Goal: Task Accomplishment & Management: Manage account settings

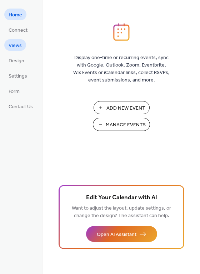
click at [22, 47] on link "Views" at bounding box center [15, 45] width 22 height 12
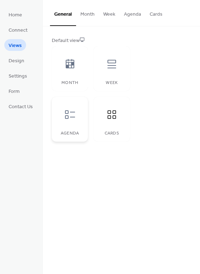
click at [64, 117] on icon at bounding box center [69, 114] width 11 height 11
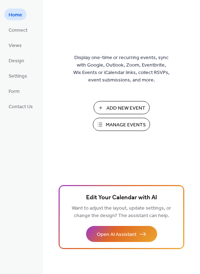
click at [108, 125] on span "Manage Events" at bounding box center [126, 125] width 40 height 7
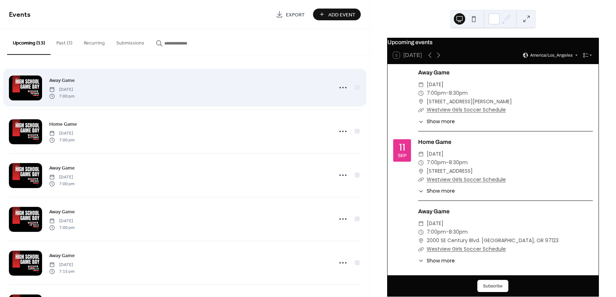
click at [29, 85] on div at bounding box center [25, 88] width 33 height 25
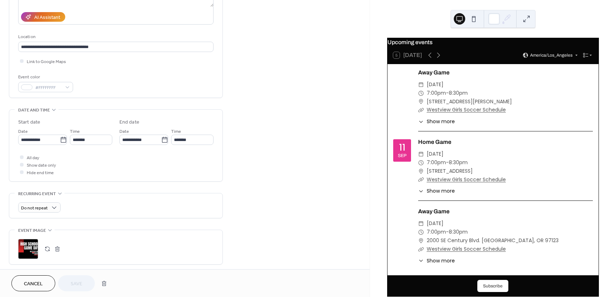
scroll to position [108, 0]
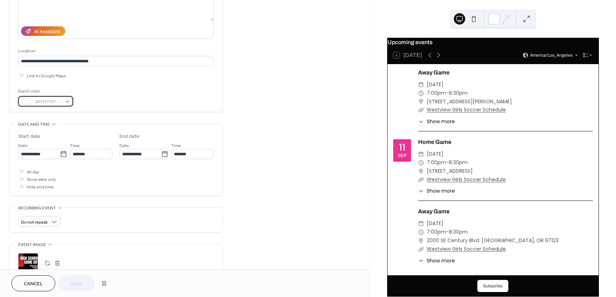
click at [68, 101] on div "#FFFFFFFF" at bounding box center [45, 101] width 55 height 10
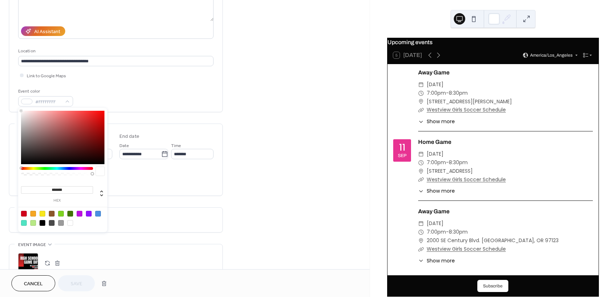
click at [23, 213] on div at bounding box center [24, 214] width 6 height 6
type input "*******"
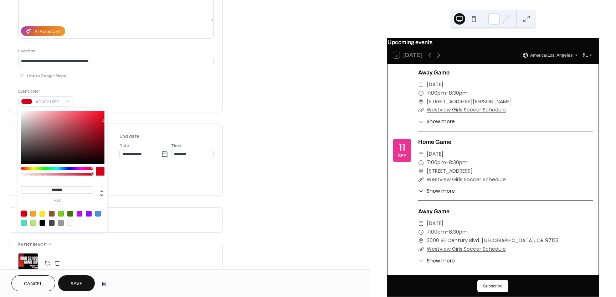
click at [71, 285] on span "Save" at bounding box center [77, 284] width 12 height 7
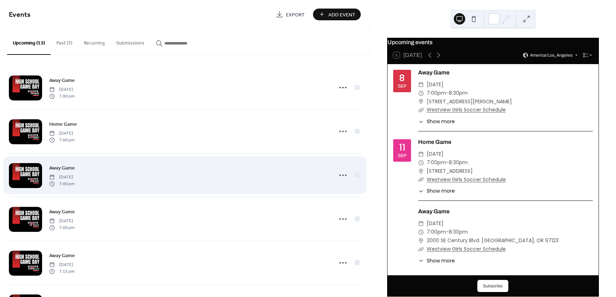
click at [24, 178] on div at bounding box center [25, 175] width 33 height 25
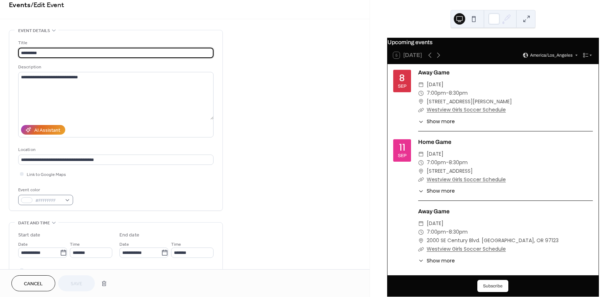
scroll to position [12, 0]
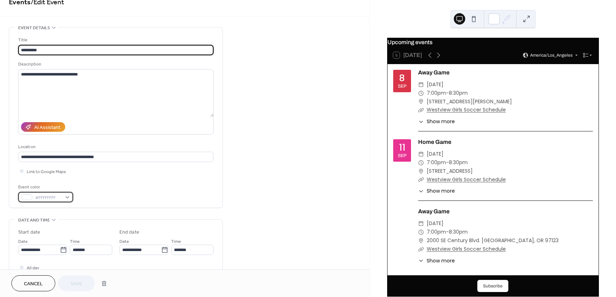
click at [28, 194] on div "#FFFFFFFF" at bounding box center [45, 197] width 55 height 10
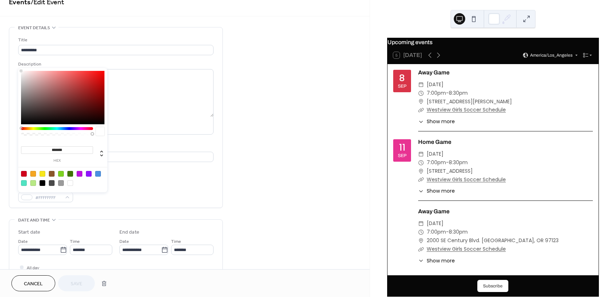
click at [26, 174] on div at bounding box center [24, 174] width 6 height 6
type input "*******"
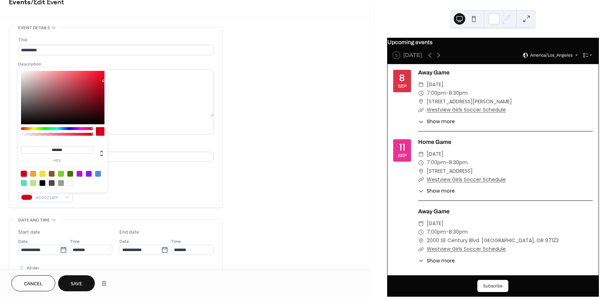
click at [81, 284] on span "Save" at bounding box center [77, 284] width 12 height 7
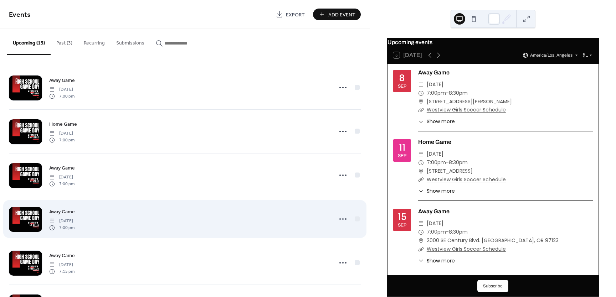
click at [20, 223] on div at bounding box center [25, 219] width 33 height 25
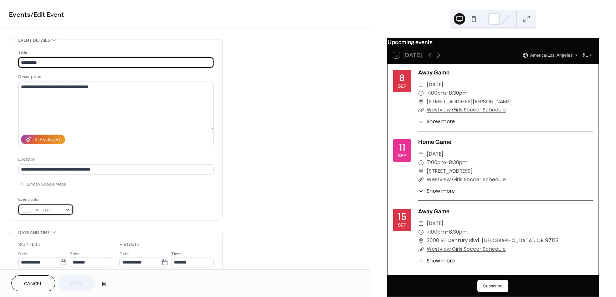
click at [30, 211] on div at bounding box center [26, 210] width 11 height 6
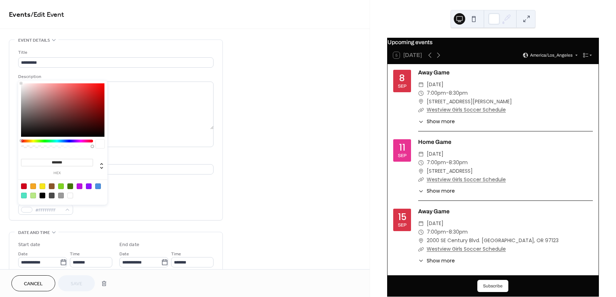
click at [24, 187] on div at bounding box center [24, 187] width 6 height 6
type input "*******"
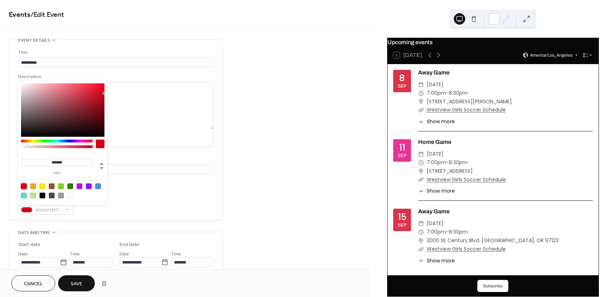
click at [67, 283] on button "Save" at bounding box center [76, 284] width 37 height 16
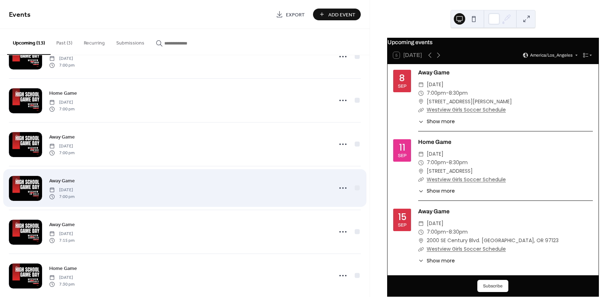
scroll to position [31, 0]
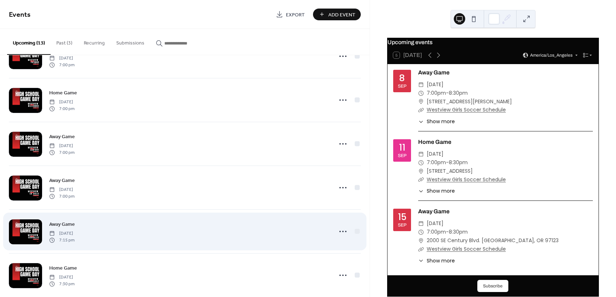
click at [35, 232] on div at bounding box center [25, 232] width 33 height 25
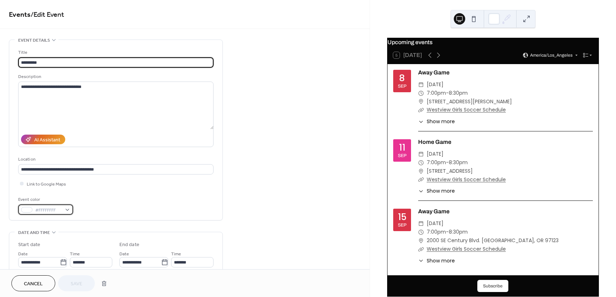
click at [27, 211] on div at bounding box center [26, 210] width 11 height 6
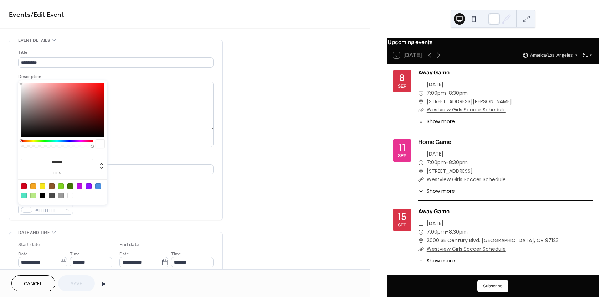
click at [24, 186] on div at bounding box center [24, 187] width 6 height 6
type input "*******"
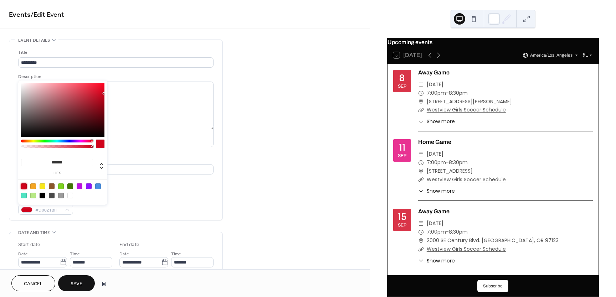
click at [73, 288] on span "Save" at bounding box center [77, 284] width 12 height 7
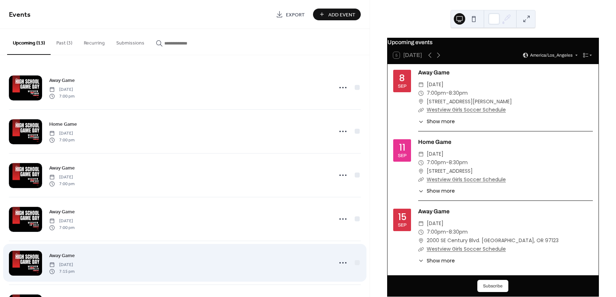
click at [26, 261] on div at bounding box center [25, 263] width 33 height 25
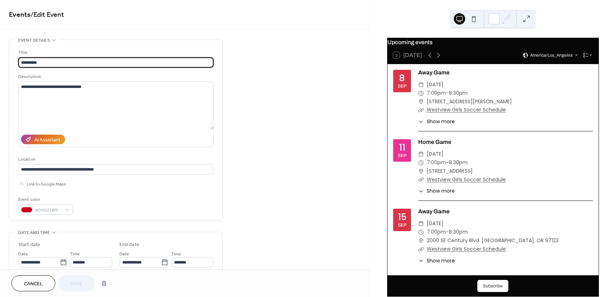
click at [38, 282] on span "Cancel" at bounding box center [33, 284] width 19 height 7
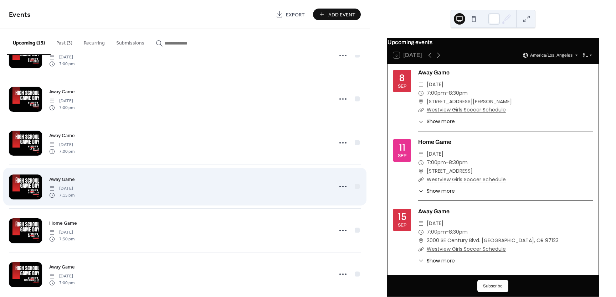
scroll to position [77, 0]
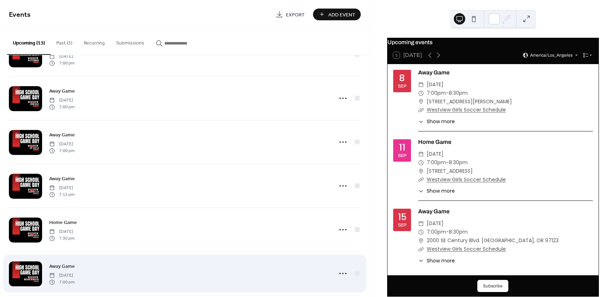
click at [28, 274] on div at bounding box center [25, 274] width 33 height 25
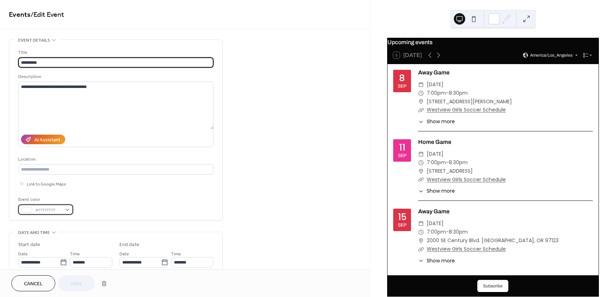
click at [41, 208] on span "#FFFFFFFF" at bounding box center [48, 210] width 26 height 7
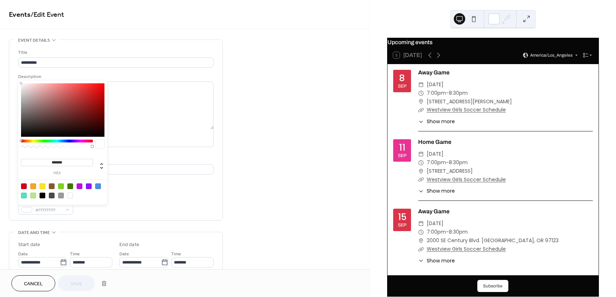
click at [24, 185] on div at bounding box center [24, 187] width 6 height 6
type input "*******"
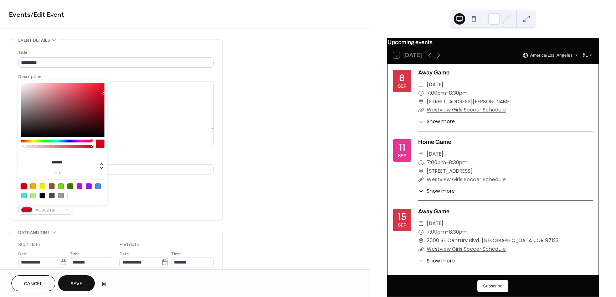
click at [72, 281] on span "Save" at bounding box center [77, 284] width 12 height 7
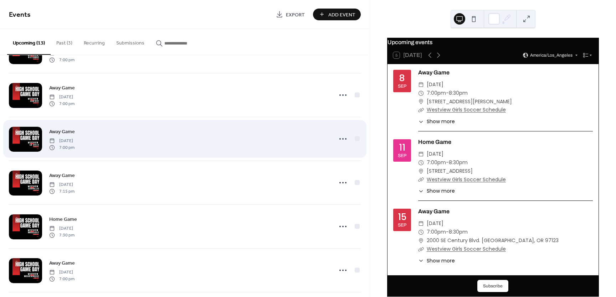
scroll to position [81, 0]
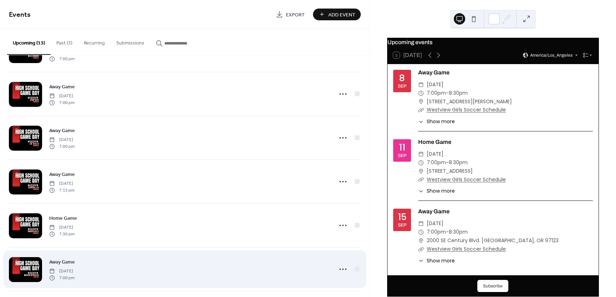
click at [30, 266] on div at bounding box center [25, 269] width 33 height 25
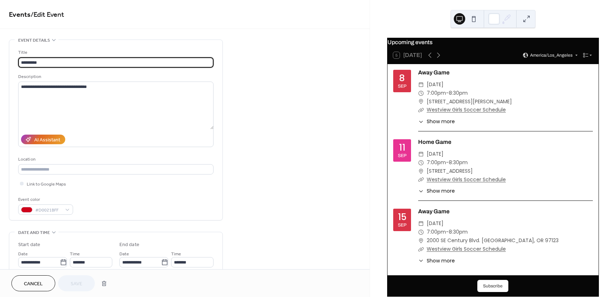
click at [36, 282] on span "Cancel" at bounding box center [33, 284] width 19 height 7
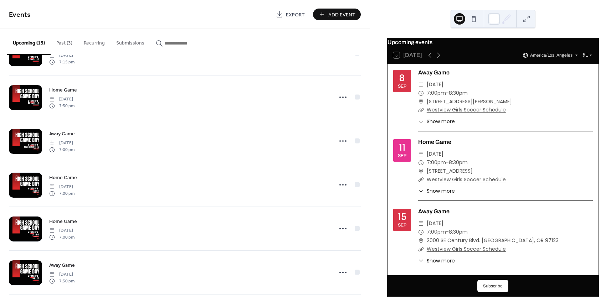
scroll to position [209, 0]
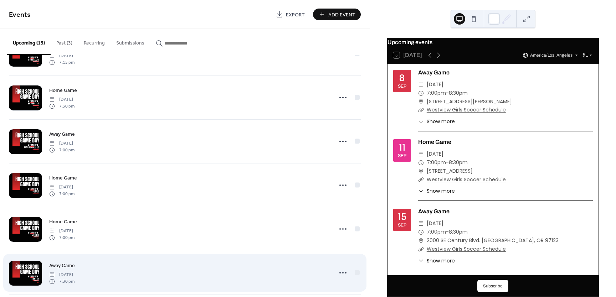
click at [29, 272] on div at bounding box center [25, 273] width 33 height 25
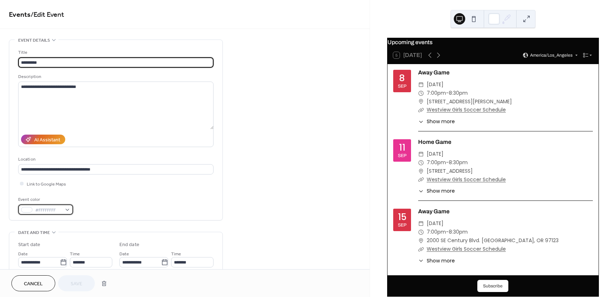
click at [40, 211] on span "#FFFFFFFF" at bounding box center [48, 210] width 26 height 7
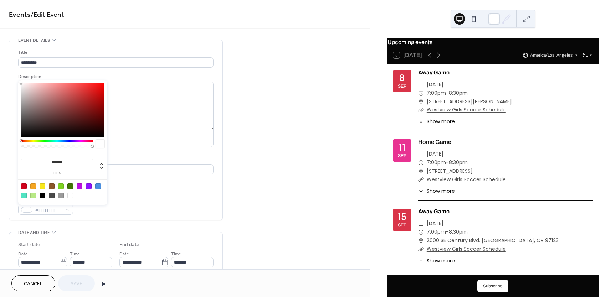
click at [23, 185] on div at bounding box center [24, 187] width 6 height 6
type input "*******"
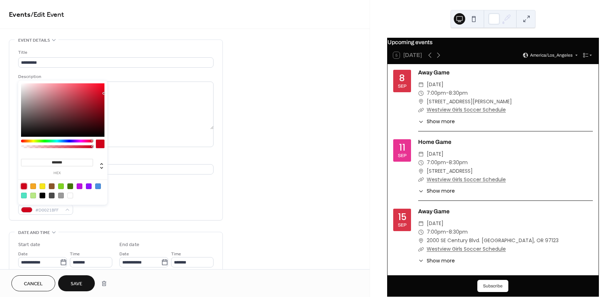
click at [76, 285] on span "Save" at bounding box center [77, 284] width 12 height 7
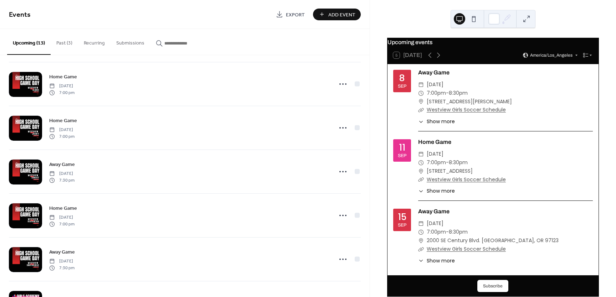
scroll to position [316, 0]
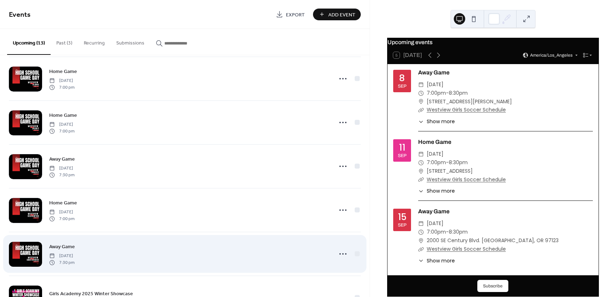
click at [30, 247] on div at bounding box center [25, 254] width 33 height 25
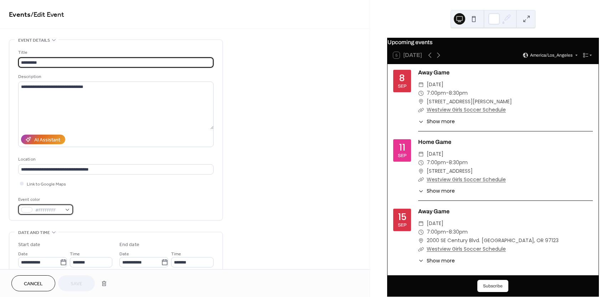
click at [29, 208] on div at bounding box center [26, 210] width 11 height 6
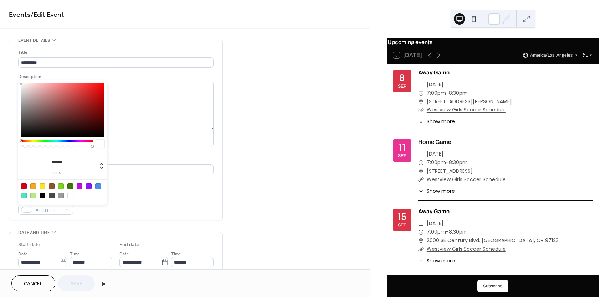
click at [23, 186] on div at bounding box center [24, 187] width 6 height 6
type input "*******"
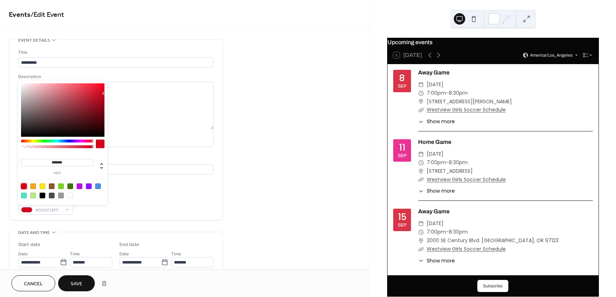
click at [75, 284] on span "Save" at bounding box center [77, 284] width 12 height 7
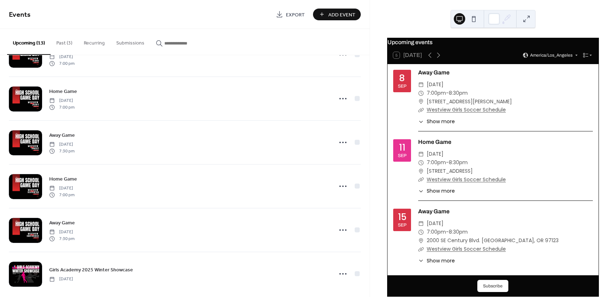
scroll to position [349, 0]
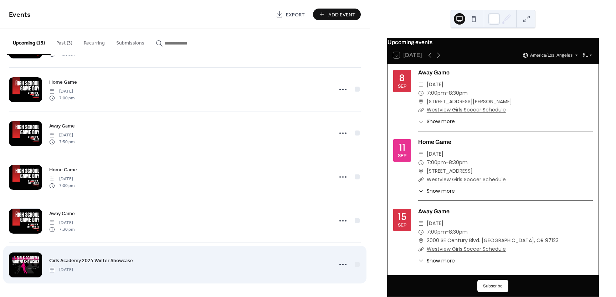
click at [22, 270] on div at bounding box center [25, 265] width 33 height 25
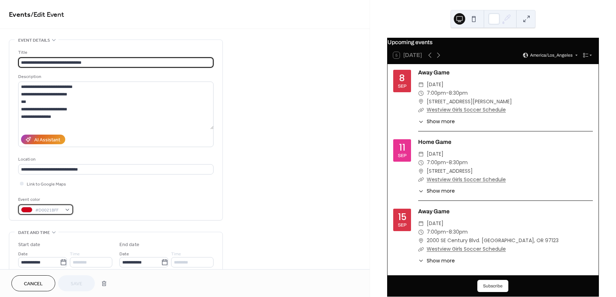
click at [34, 211] on div "#D0021BFF" at bounding box center [45, 210] width 55 height 10
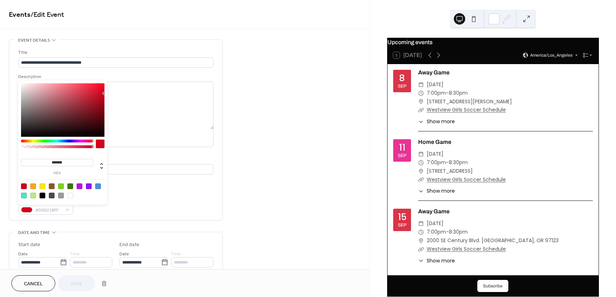
click at [43, 195] on div at bounding box center [43, 196] width 6 height 6
type input "*******"
click at [76, 281] on span "Save" at bounding box center [77, 284] width 12 height 7
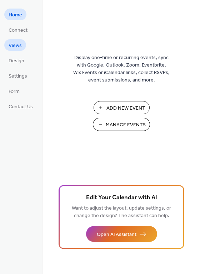
click at [19, 48] on span "Views" at bounding box center [15, 45] width 13 height 7
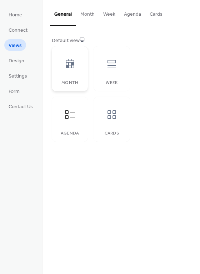
click at [74, 69] on icon at bounding box center [69, 63] width 11 height 11
click at [111, 71] on div at bounding box center [111, 63] width 21 height 21
click at [73, 73] on div at bounding box center [69, 63] width 21 height 21
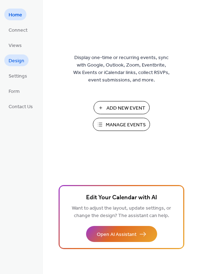
click at [19, 62] on span "Design" at bounding box center [17, 60] width 16 height 7
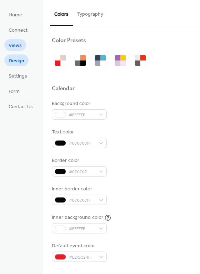
click at [19, 48] on span "Views" at bounding box center [15, 45] width 13 height 7
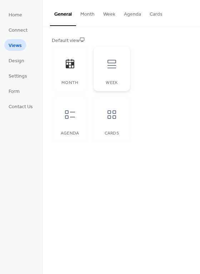
click at [115, 70] on icon at bounding box center [111, 63] width 11 height 11
click at [72, 122] on div at bounding box center [69, 114] width 21 height 21
click at [23, 61] on span "Design" at bounding box center [17, 60] width 16 height 7
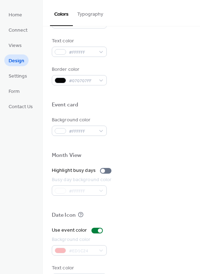
scroll to position [305, 0]
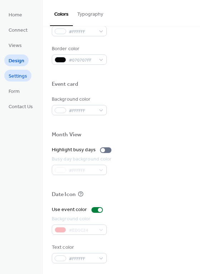
click at [18, 76] on span "Settings" at bounding box center [18, 76] width 19 height 7
